Goal: Task Accomplishment & Management: Manage account settings

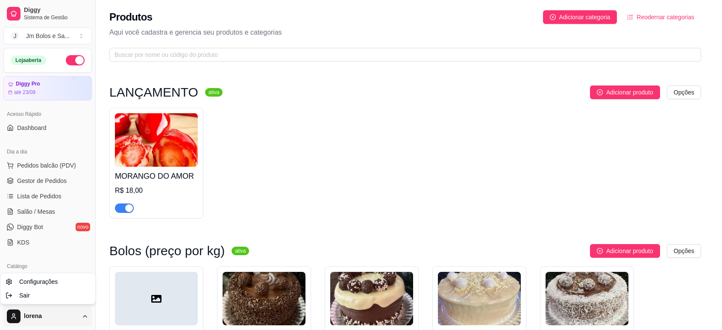
click at [64, 295] on div "Sair" at bounding box center [47, 296] width 91 height 14
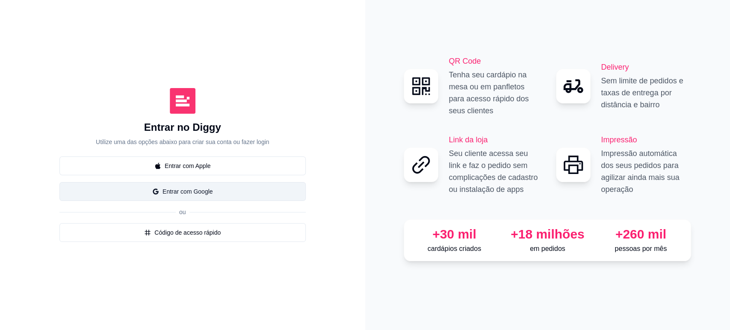
click at [179, 192] on button "Entrar com Google" at bounding box center [182, 191] width 246 height 19
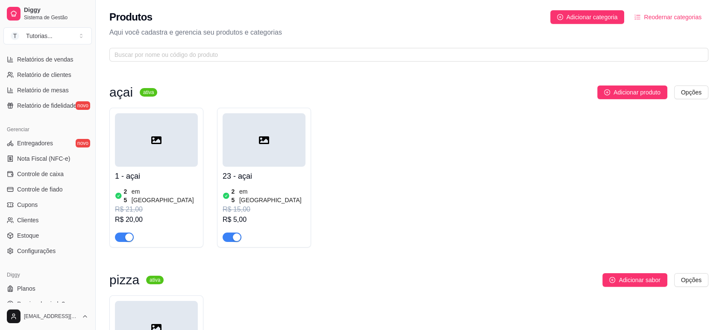
scroll to position [276, 0]
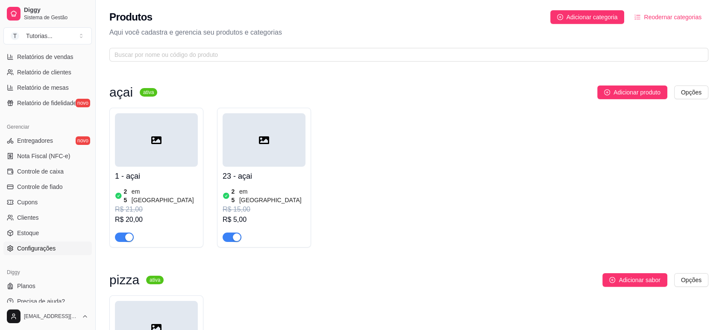
click at [56, 252] on link "Configurações" at bounding box center [47, 249] width 88 height 14
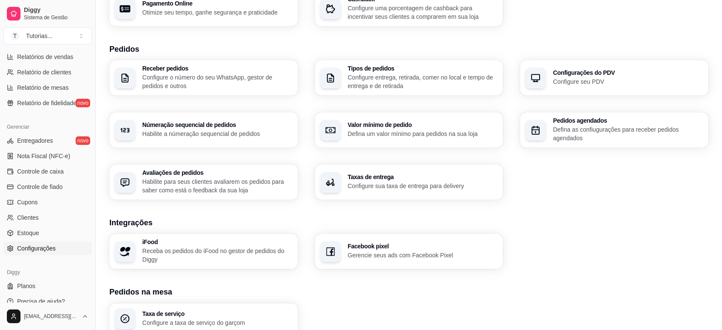
scroll to position [165, 0]
click at [271, 250] on p "Receba os pedidos do iFood no gestor de pedidos do Diggy" at bounding box center [217, 254] width 150 height 17
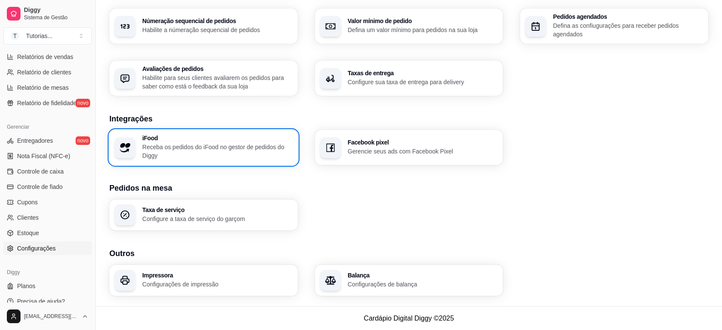
scroll to position [0, 0]
